Goal: Information Seeking & Learning: Check status

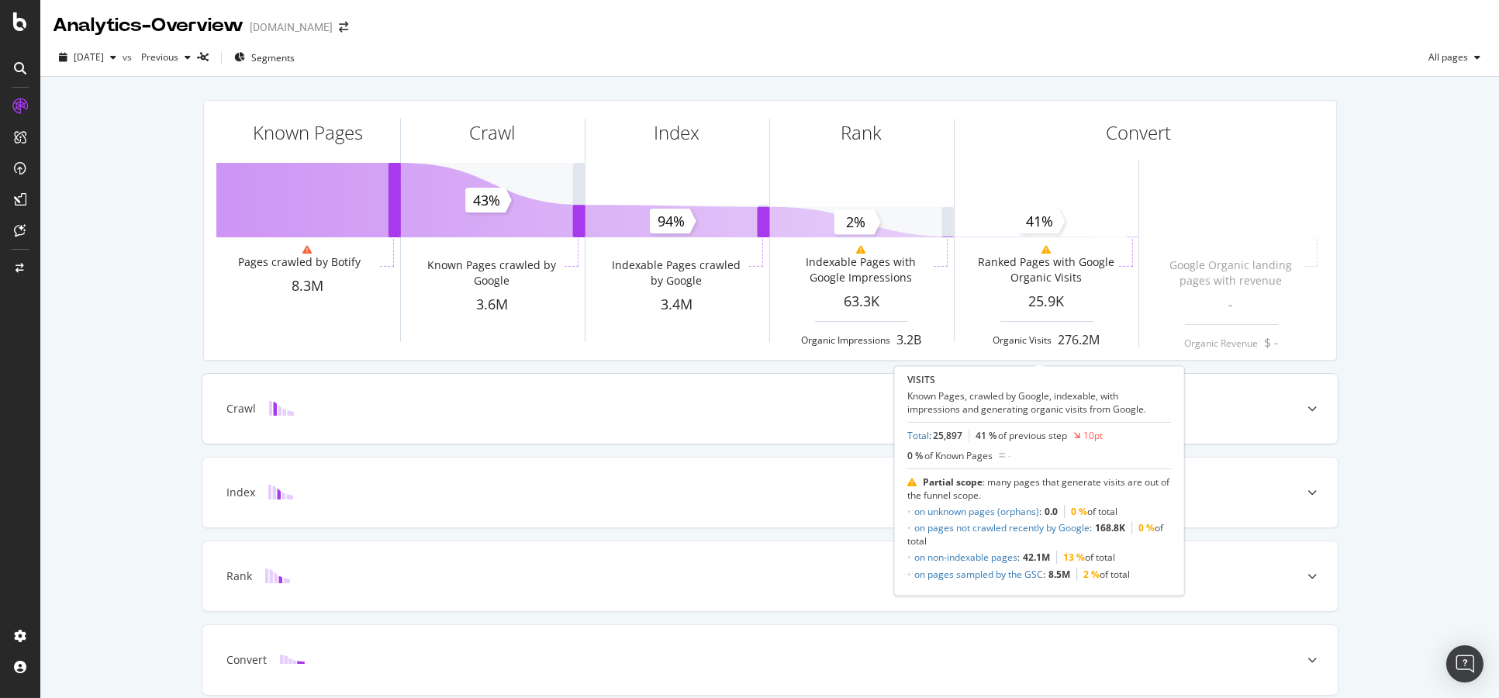
drag, startPoint x: 1051, startPoint y: 451, endPoint x: 1012, endPoint y: 423, distance: 47.8
click at [1047, 454] on div "0 % of Known Pages -" at bounding box center [1039, 455] width 264 height 13
